Goal: Transaction & Acquisition: Purchase product/service

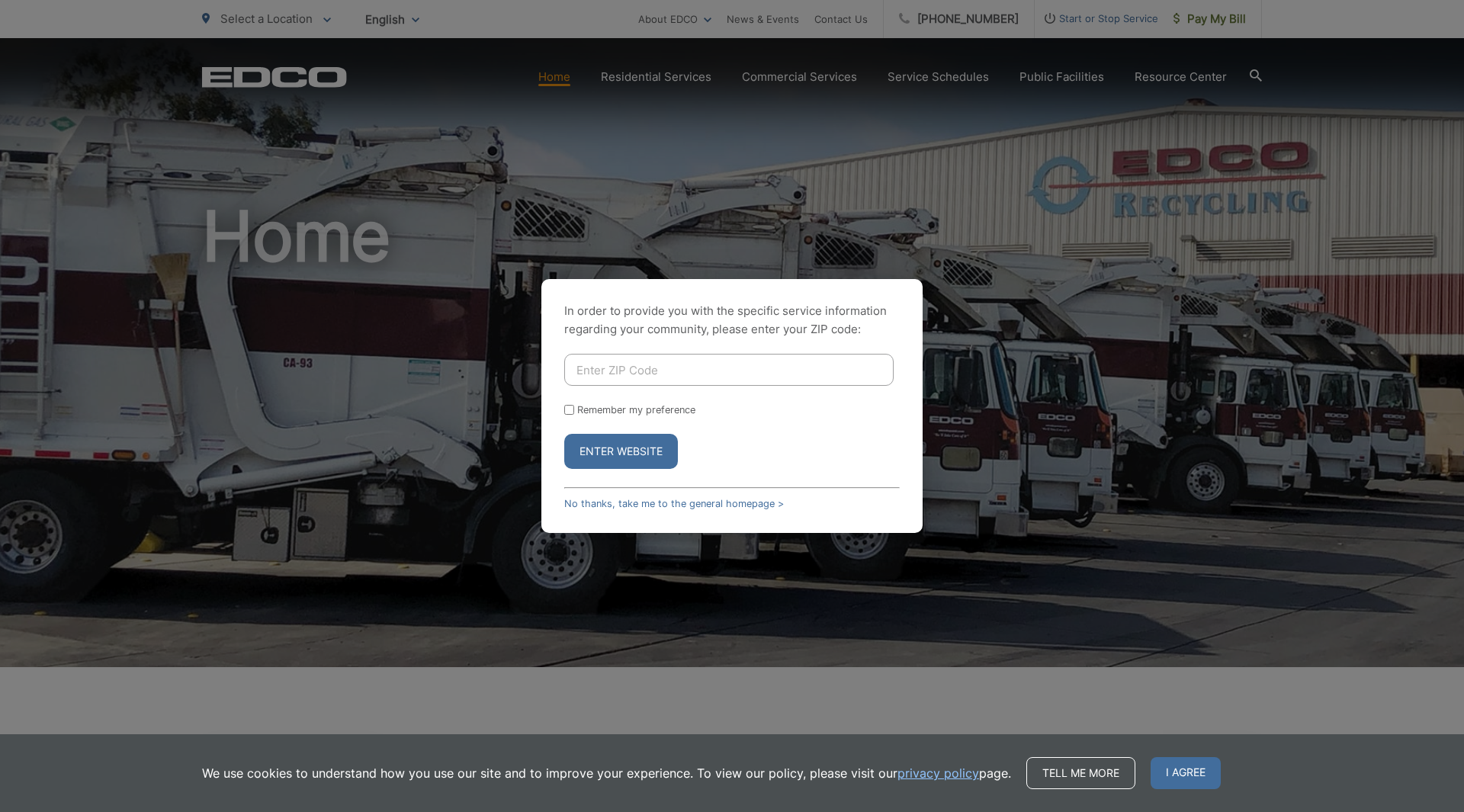
click at [778, 386] on input "Enter ZIP Code" at bounding box center [729, 370] width 330 height 32
type input "92028"
click at [564, 434] on button "Enter Website" at bounding box center [621, 452] width 114 height 35
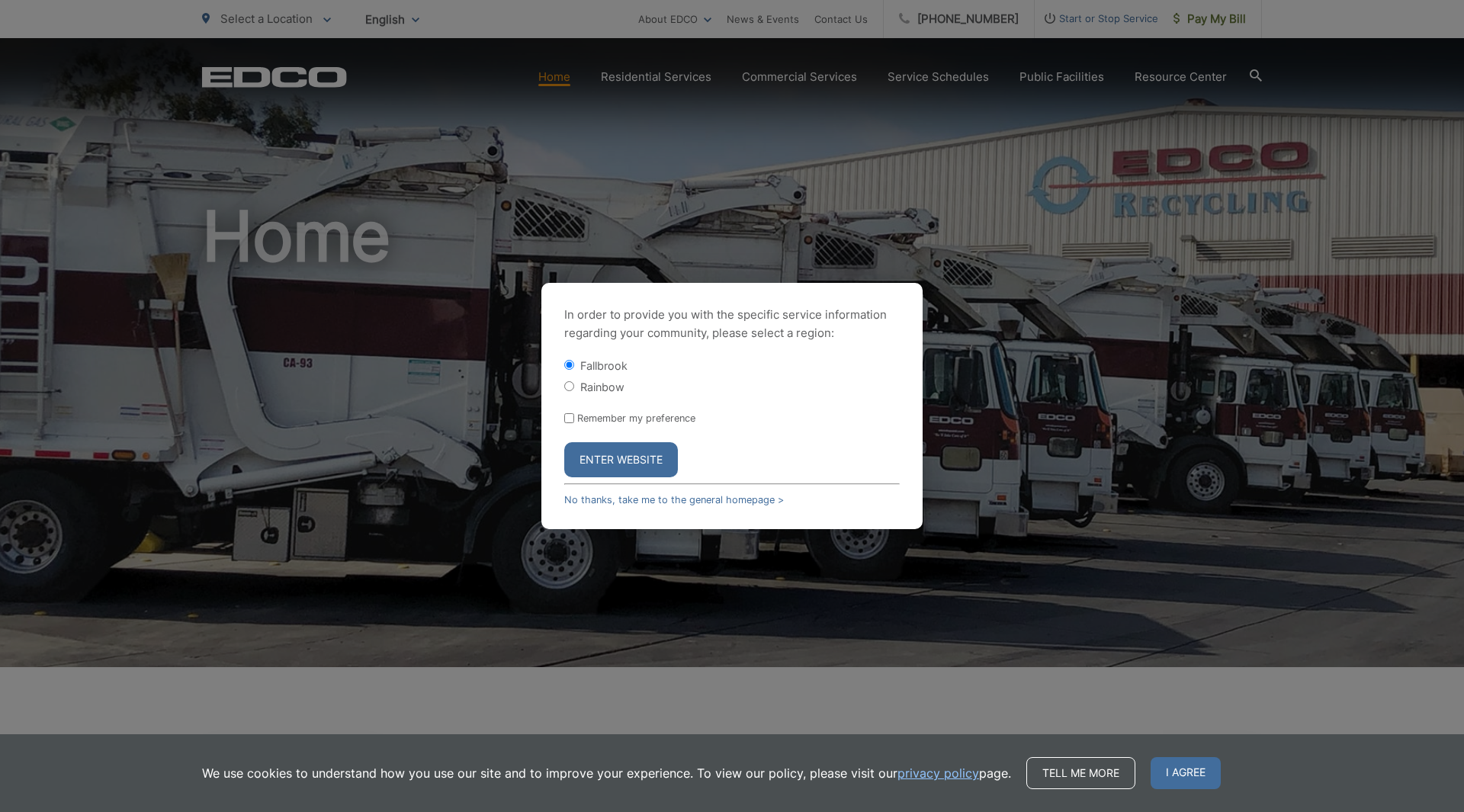
click at [622, 416] on label "Remember my preference" at bounding box center [636, 418] width 118 height 11
click at [575, 416] on input "Remember my preference" at bounding box center [569, 418] width 10 height 10
checkbox input "true"
click at [625, 445] on button "Enter Website" at bounding box center [621, 460] width 114 height 35
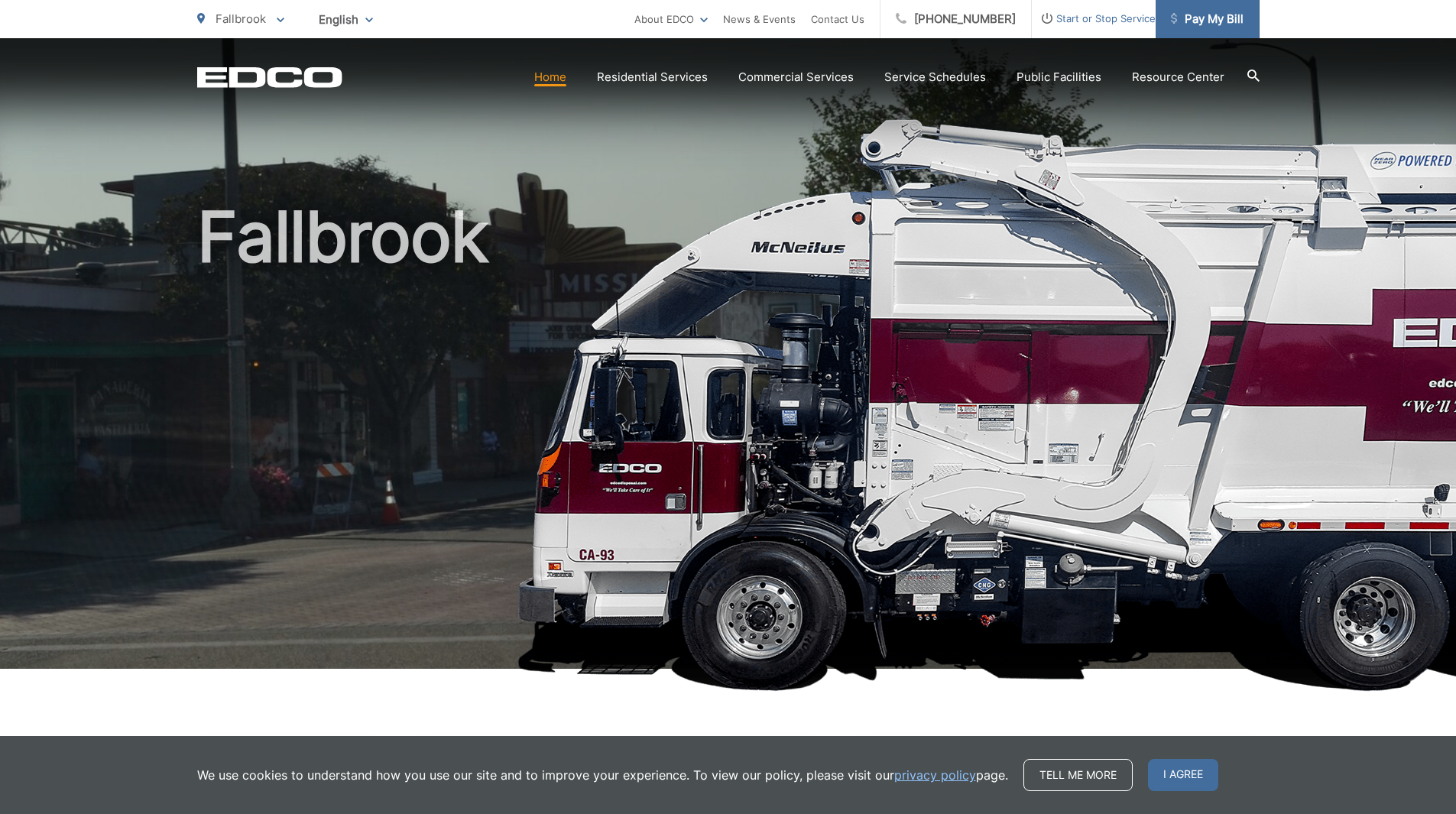
click at [1225, 28] on link "Pay My Bill" at bounding box center [1207, 19] width 104 height 38
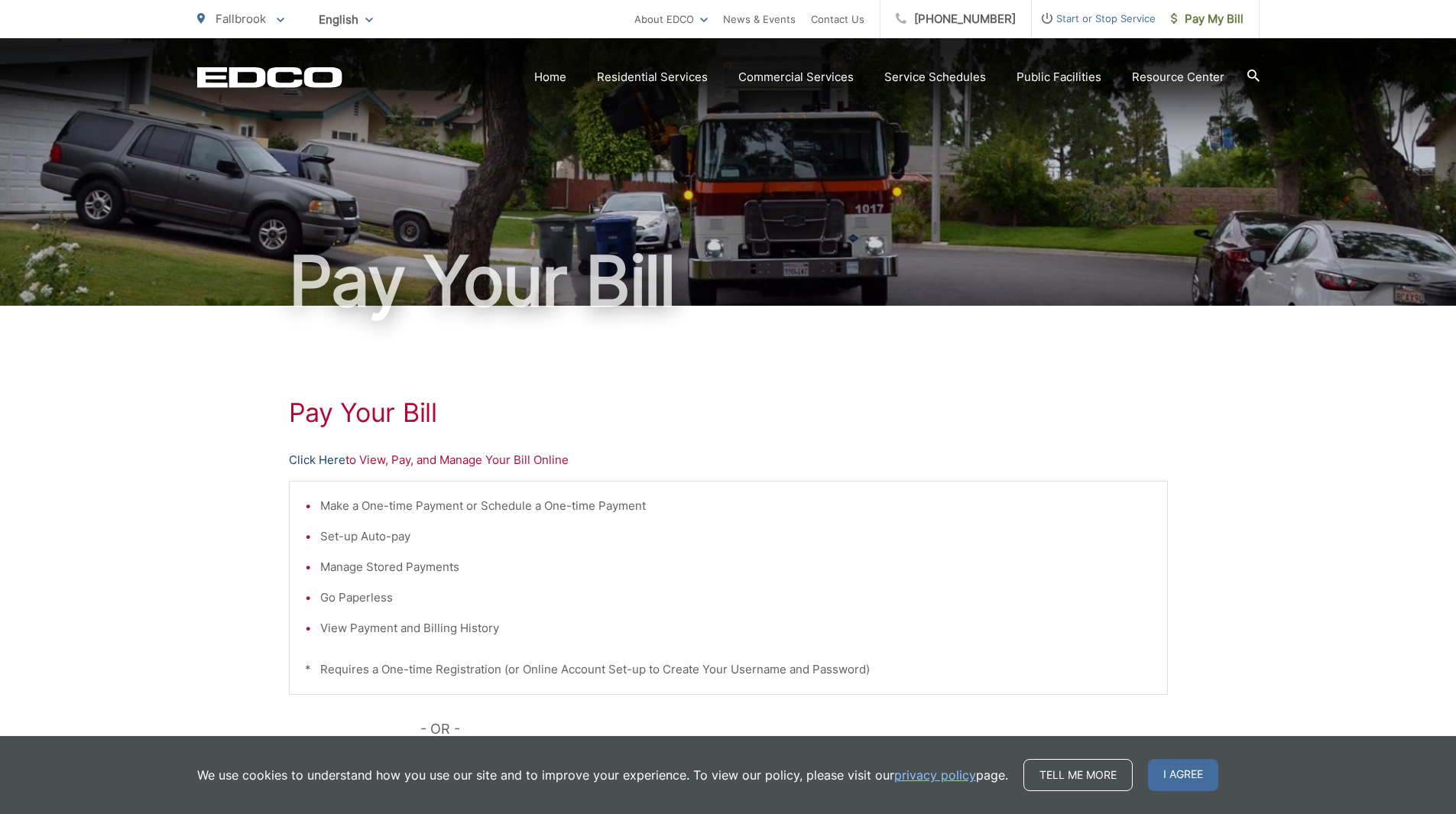
click at [327, 456] on link "Click Here" at bounding box center [316, 460] width 57 height 19
